Goal: Task Accomplishment & Management: Manage account settings

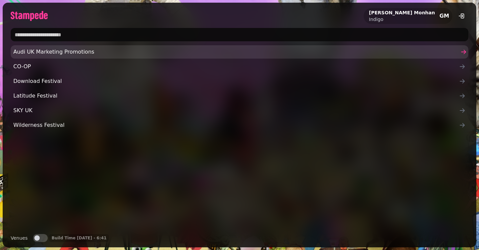
click at [73, 52] on span "Audi UK Marketing Promotions" at bounding box center [235, 52] width 445 height 8
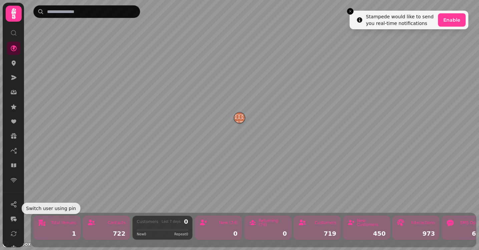
scroll to position [55, 0]
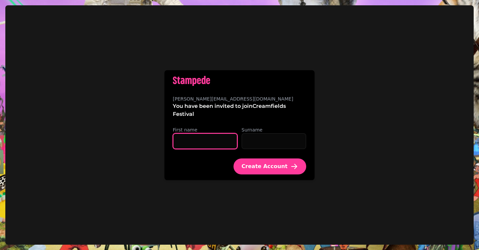
click at [184, 147] on input "First name" at bounding box center [205, 141] width 65 height 16
type input "******"
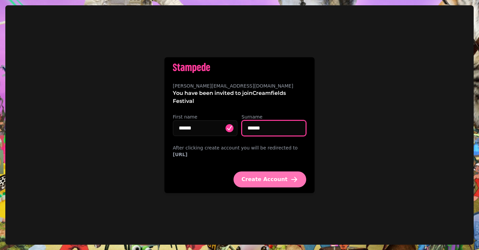
type input "******"
click at [270, 187] on button "Create Account" at bounding box center [269, 180] width 73 height 16
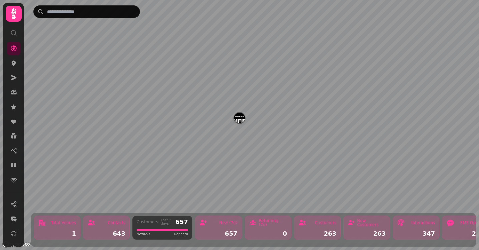
click at [12, 16] on icon at bounding box center [13, 13] width 13 height 13
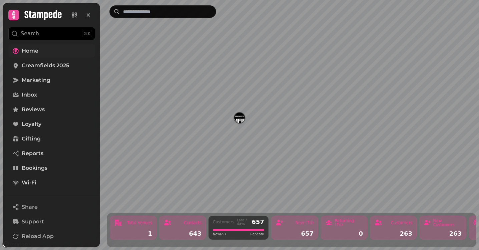
click at [27, 55] on link "Home" at bounding box center [51, 50] width 87 height 13
click at [34, 67] on span "Creamfields 2025" at bounding box center [45, 66] width 47 height 8
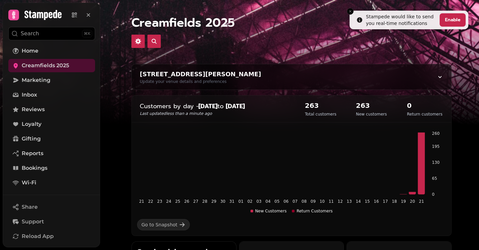
click at [117, 205] on div "Creamfields 2025 Daresbury Estate Office, Hall Ln, Daresbury, Warrington WA4 4A…" at bounding box center [291, 125] width 375 height 250
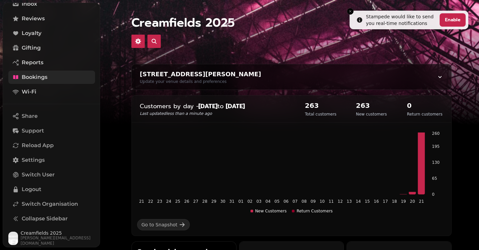
scroll to position [91, 0]
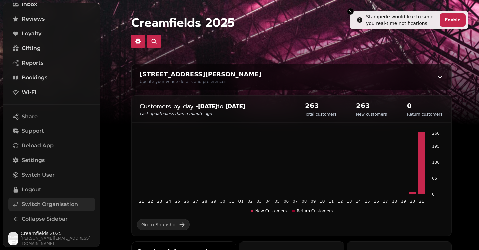
click at [50, 206] on span "Switch Organisation" at bounding box center [50, 205] width 56 height 8
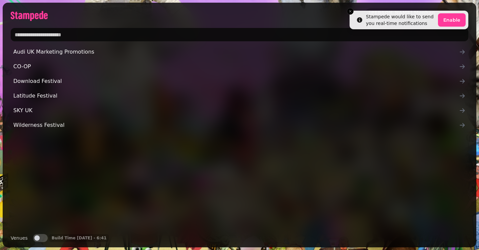
click at [69, 35] on input "text" at bounding box center [239, 34] width 457 height 13
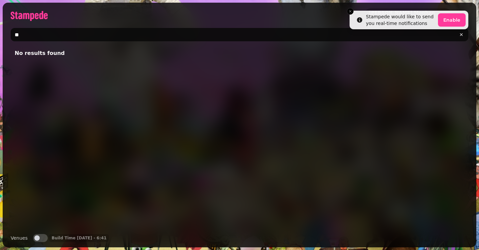
type input "*"
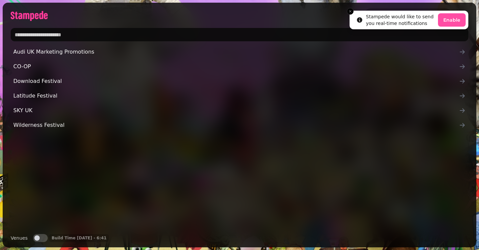
click at [447, 16] on button "Enable" at bounding box center [452, 19] width 28 height 13
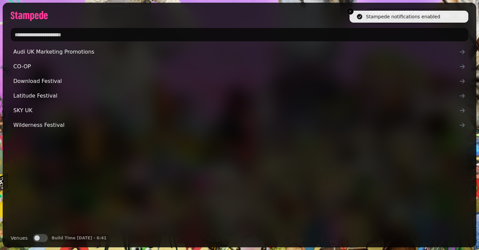
click at [37, 242] on div "Venues Venues Build Time 21 Aug, 25 - 6:41" at bounding box center [239, 240] width 473 height 13
click at [37, 239] on span "button" at bounding box center [36, 238] width 5 height 5
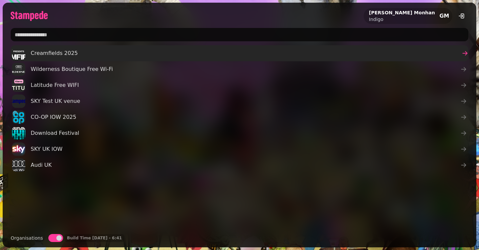
click at [48, 52] on span "Creamfields 2025" at bounding box center [54, 53] width 47 height 8
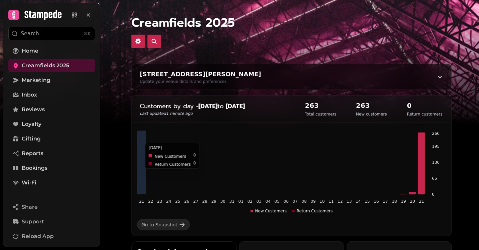
click at [420, 166] on icon at bounding box center [421, 164] width 7 height 62
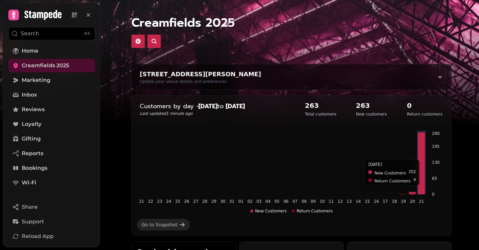
click at [424, 156] on icon at bounding box center [421, 164] width 7 height 62
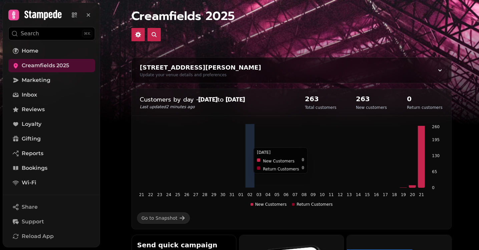
scroll to position [6, 0]
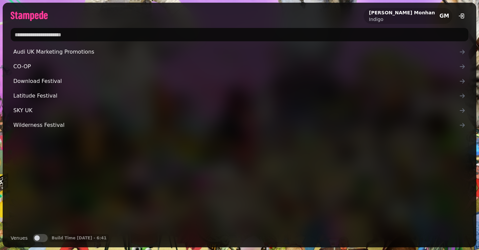
click at [39, 240] on button "Venues" at bounding box center [40, 238] width 15 height 8
click at [444, 15] on span "GM" at bounding box center [444, 15] width 10 height 5
click at [415, 16] on p "Indigo" at bounding box center [402, 19] width 66 height 7
click at [404, 13] on h2 "[PERSON_NAME]" at bounding box center [402, 12] width 66 height 7
click at [402, 17] on p "Indigo" at bounding box center [402, 19] width 66 height 7
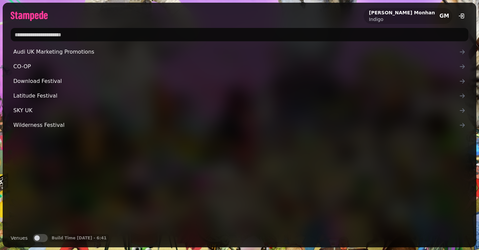
click at [37, 238] on span "button" at bounding box center [36, 238] width 5 height 5
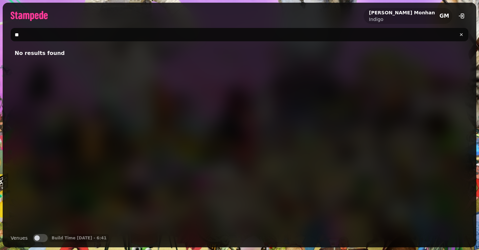
type input "*"
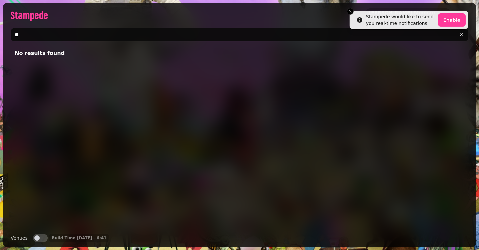
type input "*"
